Goal: Information Seeking & Learning: Find specific page/section

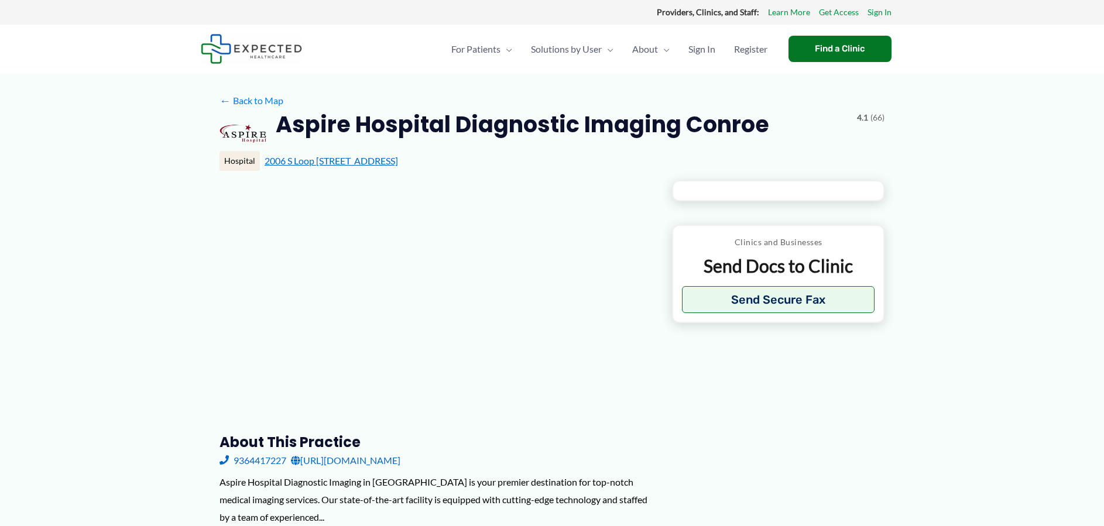
click at [331, 162] on link "2006 S Loop [STREET_ADDRESS]" at bounding box center [331, 160] width 133 height 11
type input "**********"
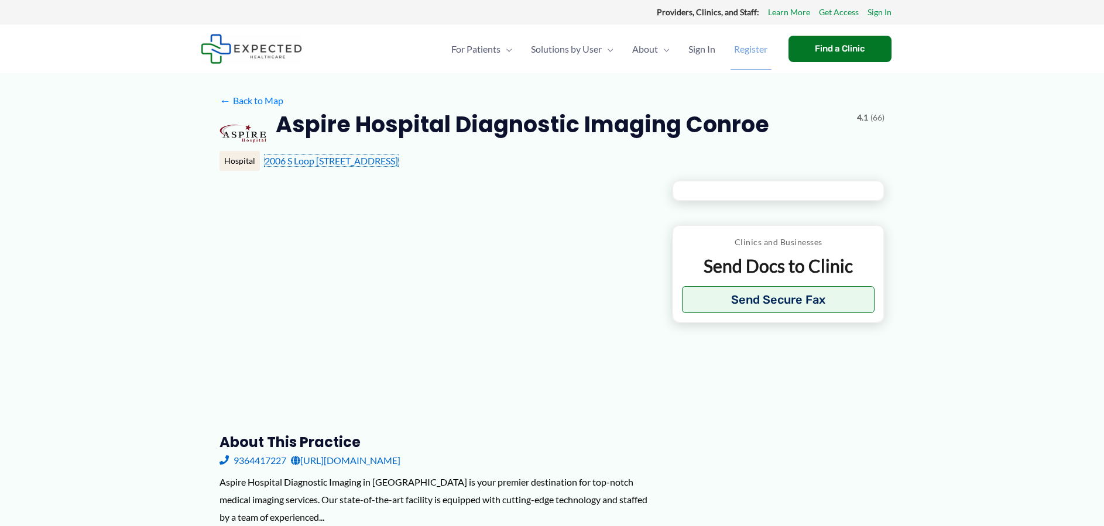
type input "**********"
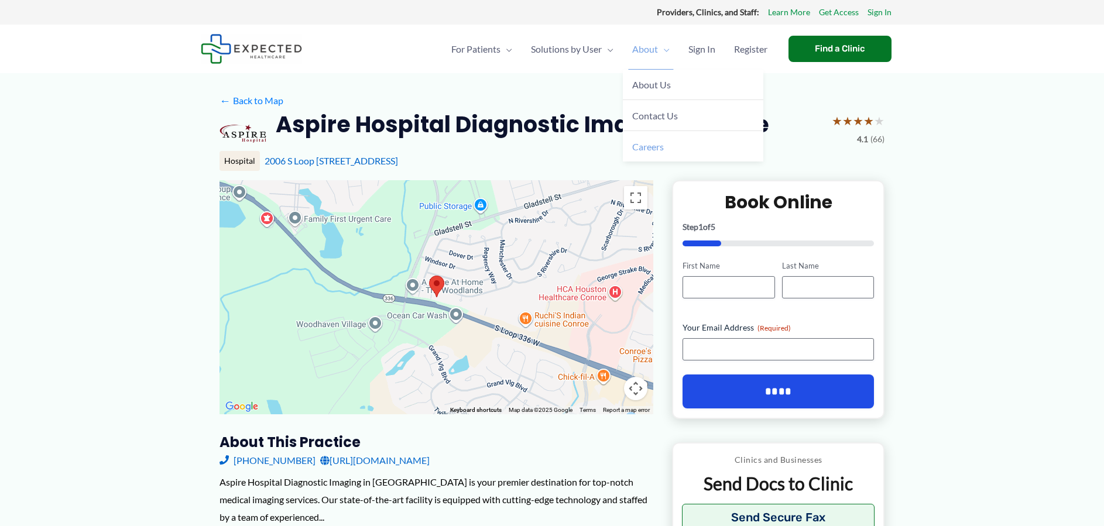
click at [646, 148] on span "Careers" at bounding box center [648, 146] width 32 height 11
